Goal: Task Accomplishment & Management: Manage account settings

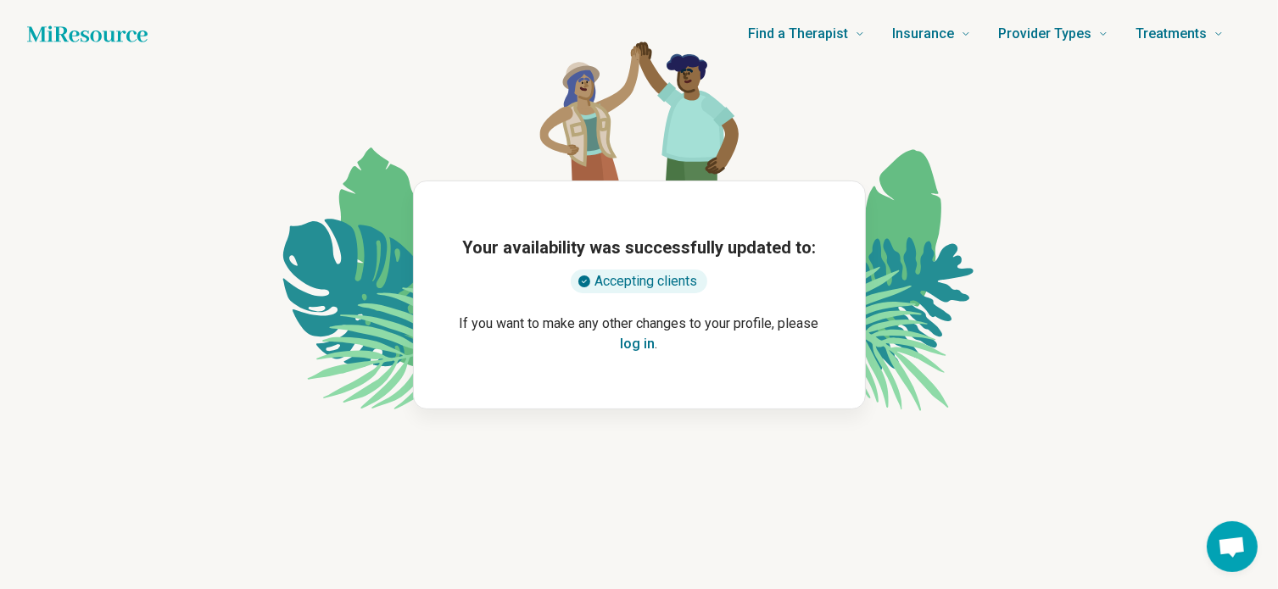
click at [643, 283] on div "Accepting clients" at bounding box center [639, 282] width 136 height 24
